Goal: Transaction & Acquisition: Purchase product/service

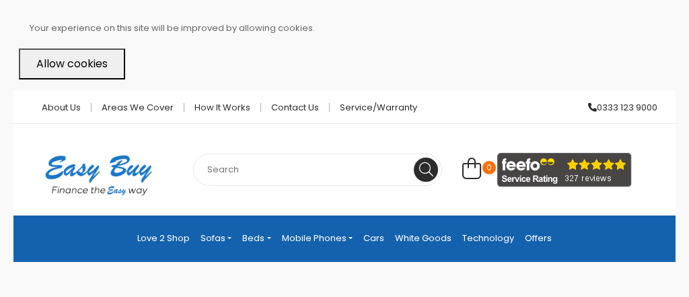
select select "104"
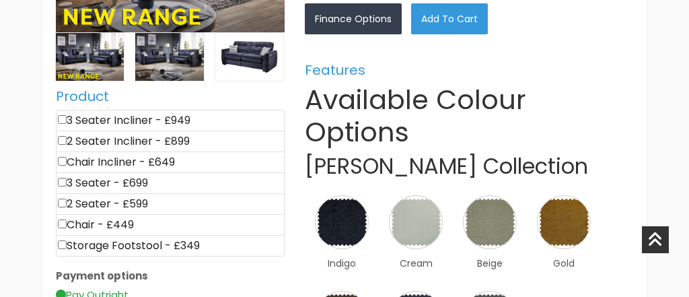
scroll to position [522, 0]
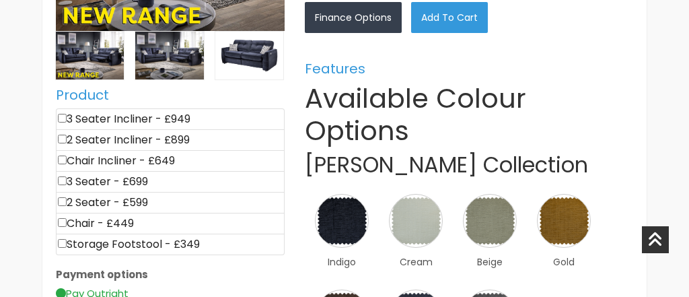
click at [64, 122] on input"] "checkbox" at bounding box center [62, 118] width 9 height 9
checkbox input"] "true"
type input "949"
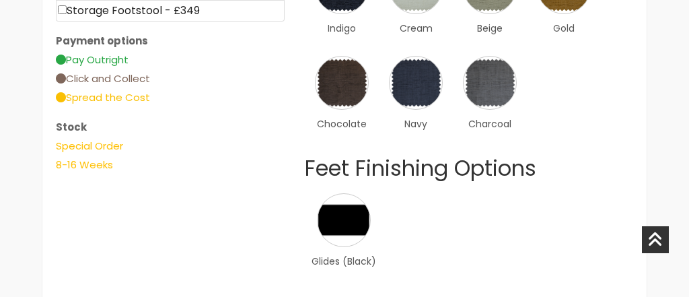
scroll to position [756, 0]
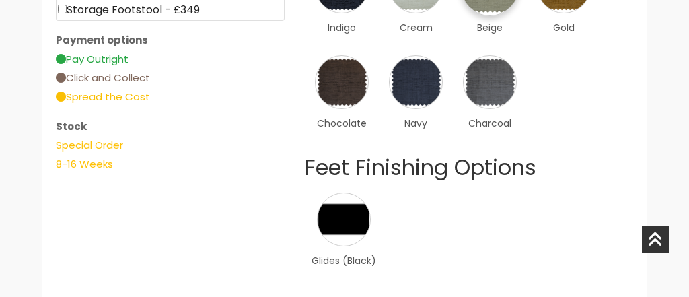
click at [0, 0] on link "×" at bounding box center [0, 0] width 0 height 0
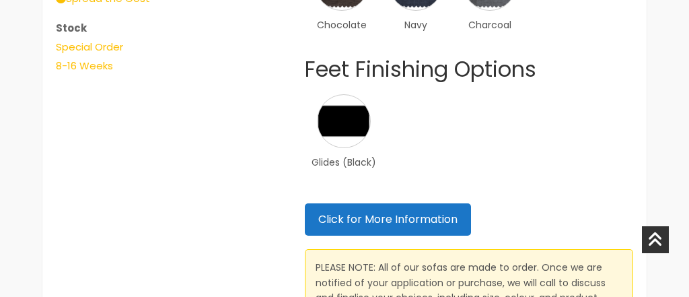
scroll to position [851, 0]
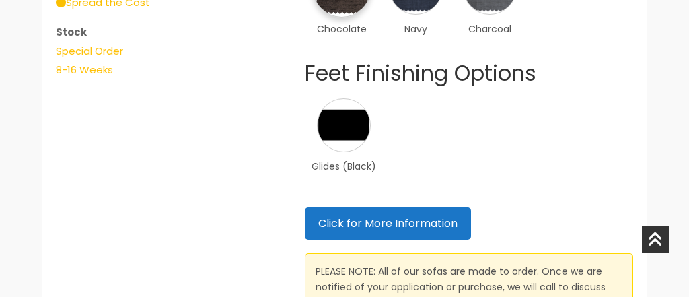
click at [0, 0] on link "×" at bounding box center [0, 0] width 0 height 0
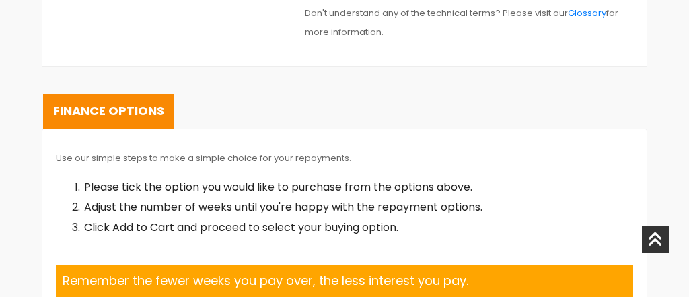
scroll to position [1950, 0]
